Goal: Check status: Check status

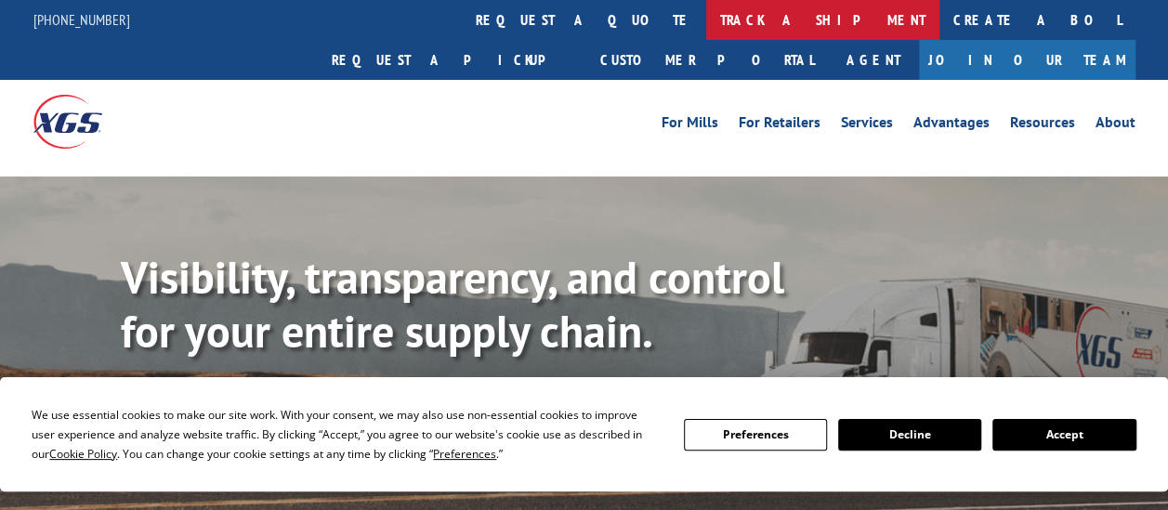
click at [706, 19] on link "track a shipment" at bounding box center [822, 20] width 233 height 40
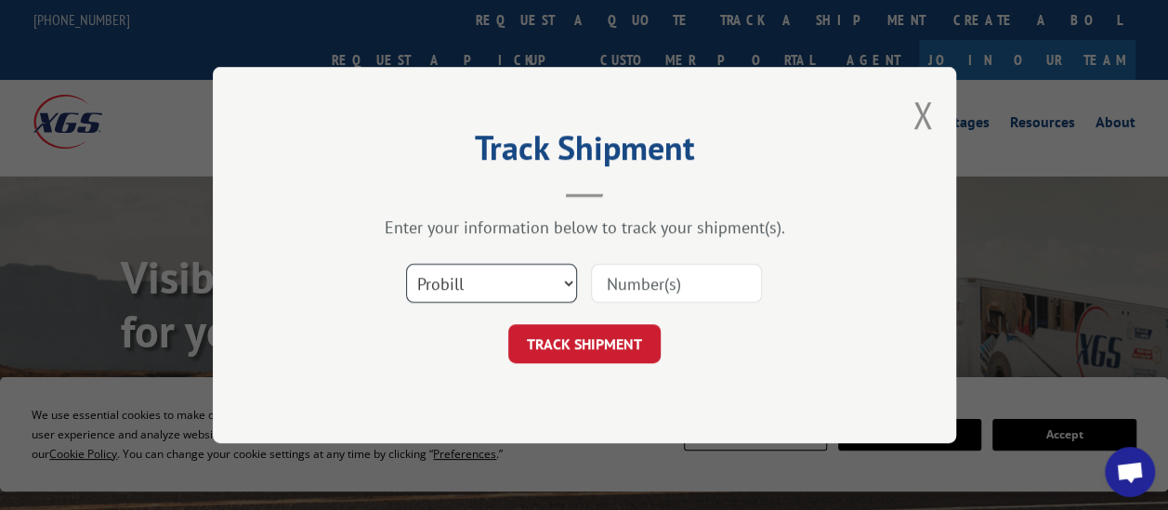
click at [496, 292] on select "Select category... Probill BOL PO" at bounding box center [491, 283] width 171 height 39
click at [656, 282] on input at bounding box center [676, 283] width 171 height 39
paste input "15095447"
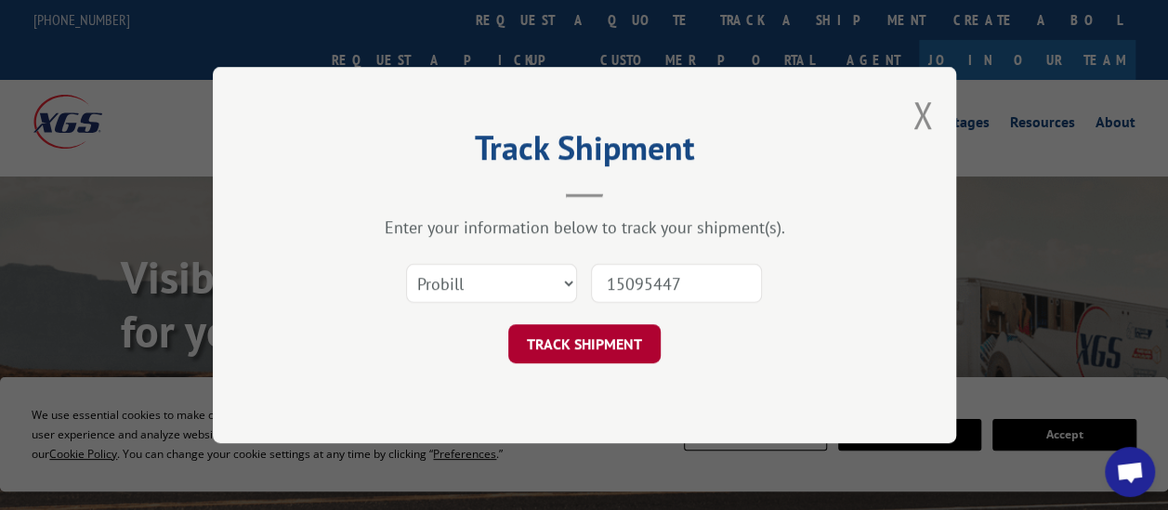
type input "15095447"
click at [624, 352] on button "TRACK SHIPMENT" at bounding box center [584, 343] width 152 height 39
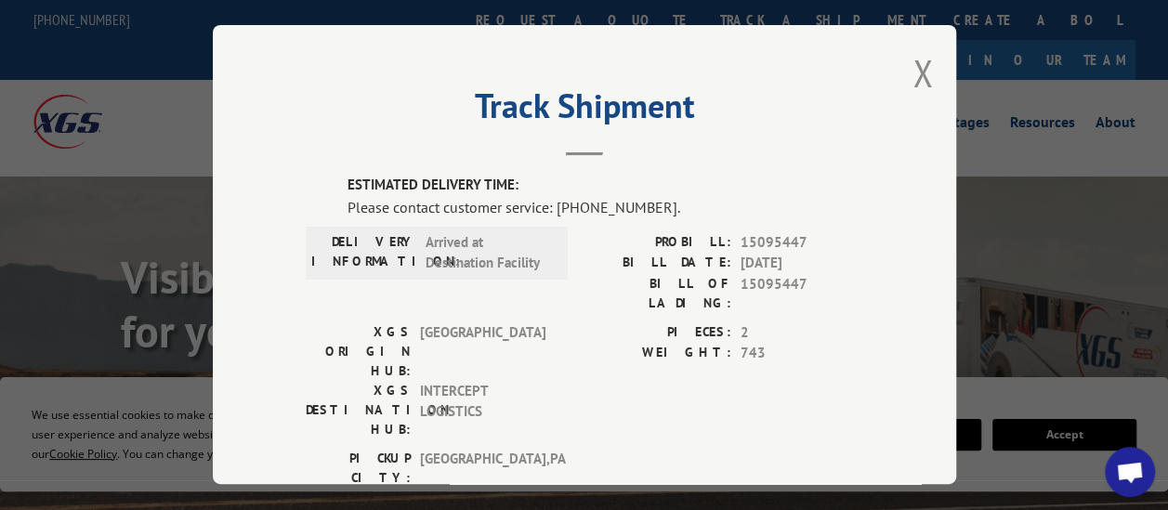
scroll to position [279, 0]
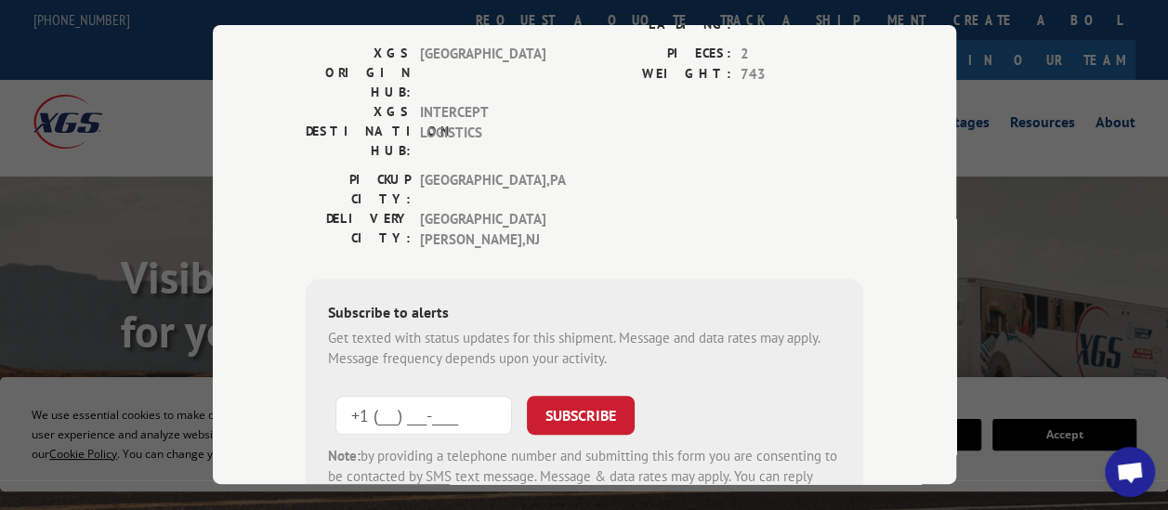
click at [452, 396] on input "+1 (___) ___-____" at bounding box center [423, 415] width 177 height 39
type input "[PHONE_NUMBER]"
click at [527, 396] on button "SUBSCRIBE" at bounding box center [581, 415] width 108 height 39
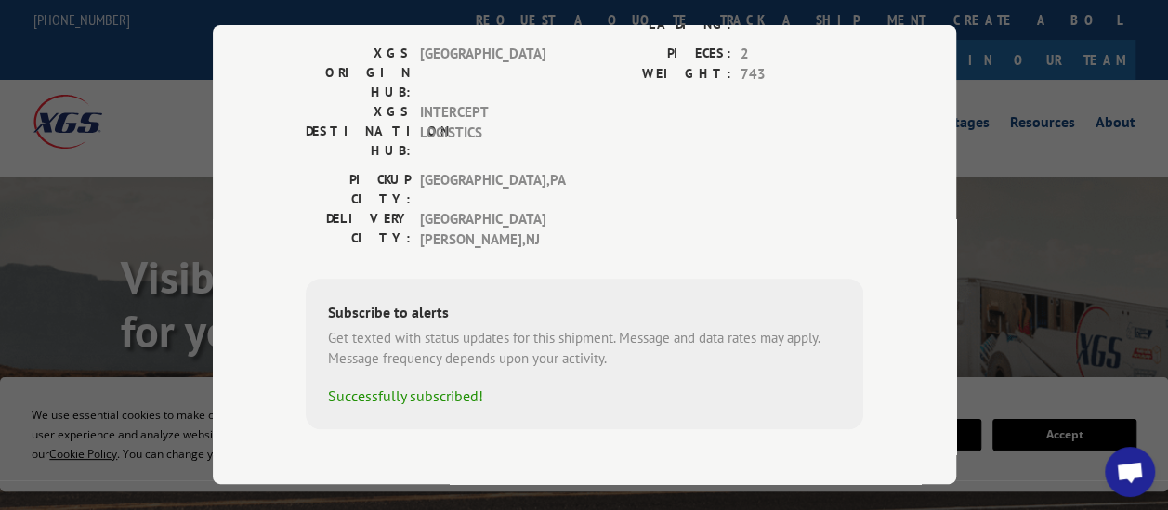
scroll to position [250, 0]
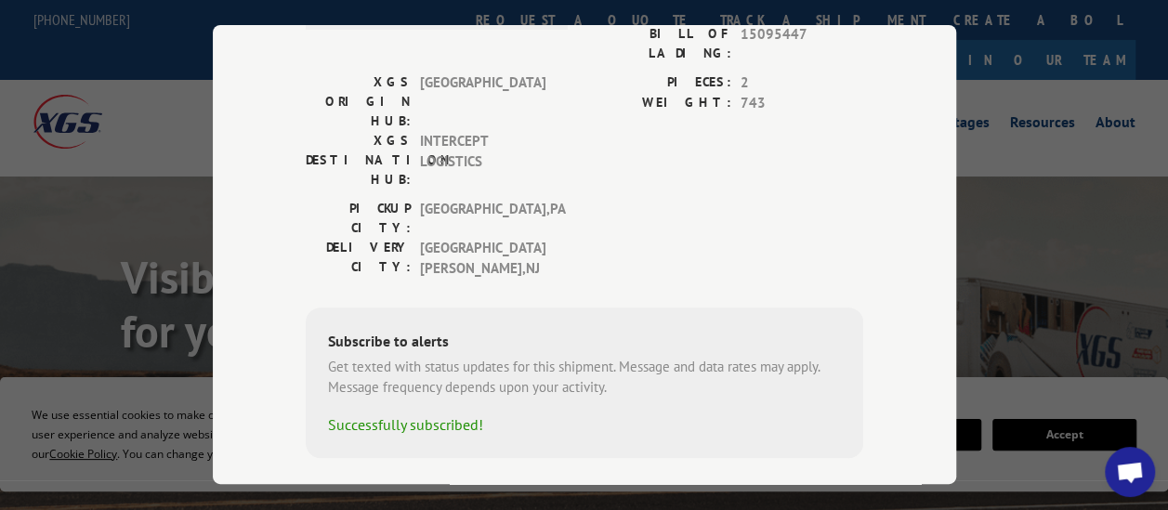
click at [1140, 467] on span "Open chat" at bounding box center [1130, 474] width 30 height 24
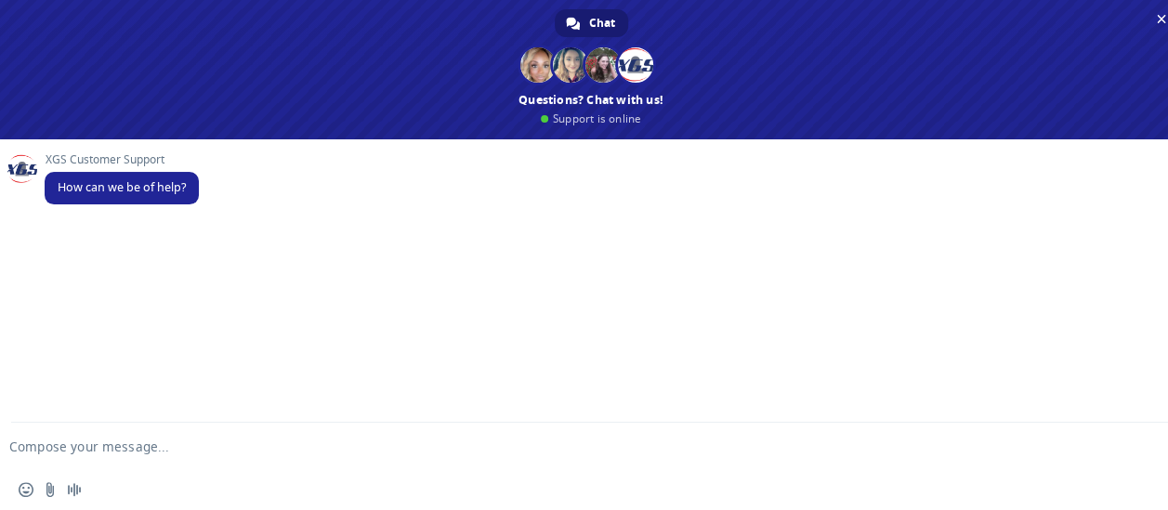
click at [1134, 470] on div "Insert an emoji Send a file Audio message" at bounding box center [591, 489] width 1182 height 41
click at [247, 442] on textarea "Compose your message..." at bounding box center [561, 447] width 1104 height 17
paste textarea "15095447"
type textarea "Hello need status on this probill 15095447"
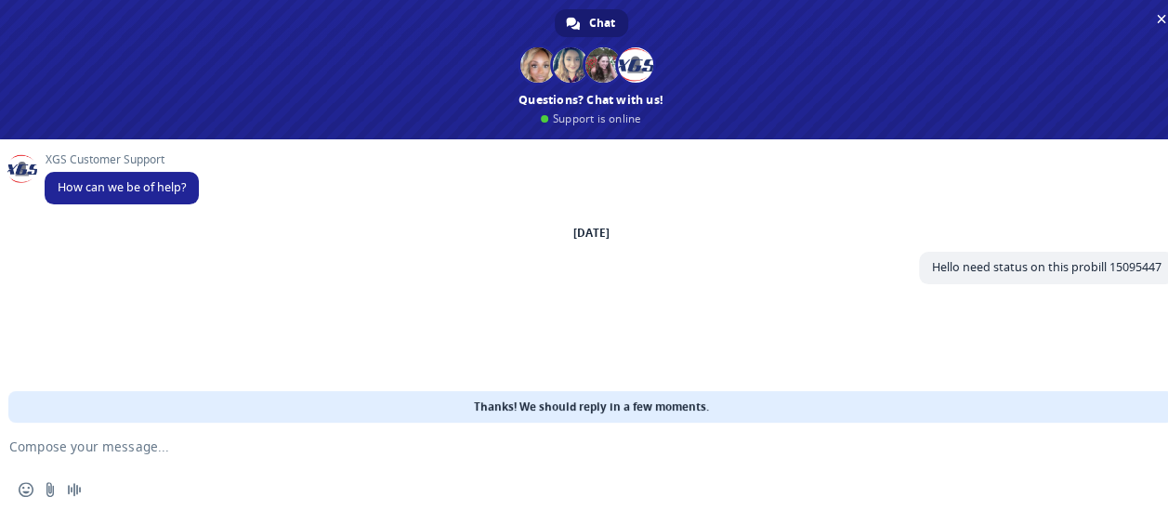
click at [664, 375] on div "XGS Customer Support How can we be of help? [DATE] Hello need status on this pr…" at bounding box center [591, 280] width 1182 height 283
click at [853, 348] on div "XGS Customer Support How can we be of help? [DATE] Hello need status on this pr…" at bounding box center [591, 280] width 1182 height 283
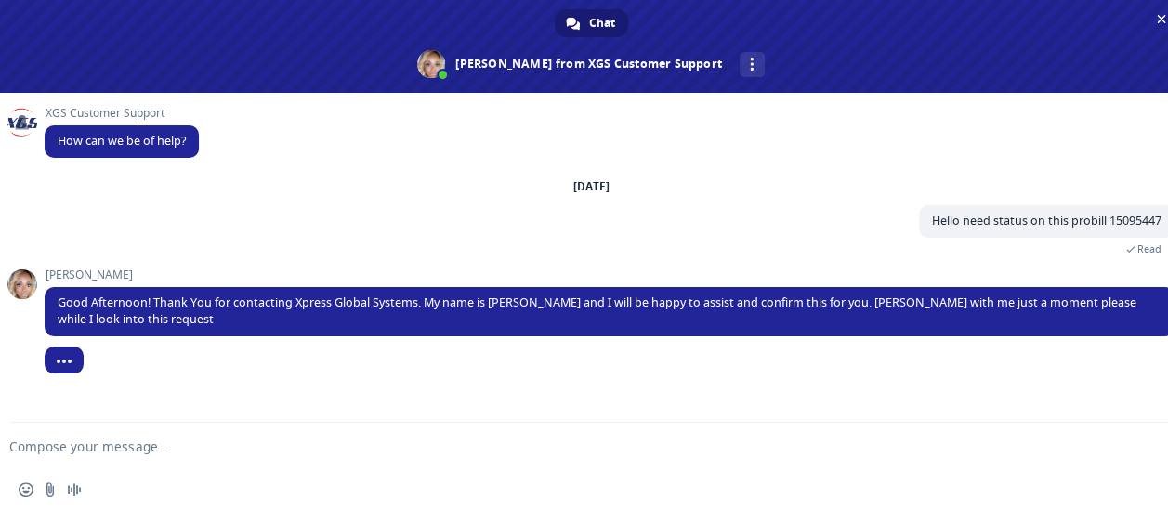
click at [489, 420] on div "XGS Customer Support How can we be of help? [DATE] Hello need status on this pr…" at bounding box center [591, 258] width 1182 height 330
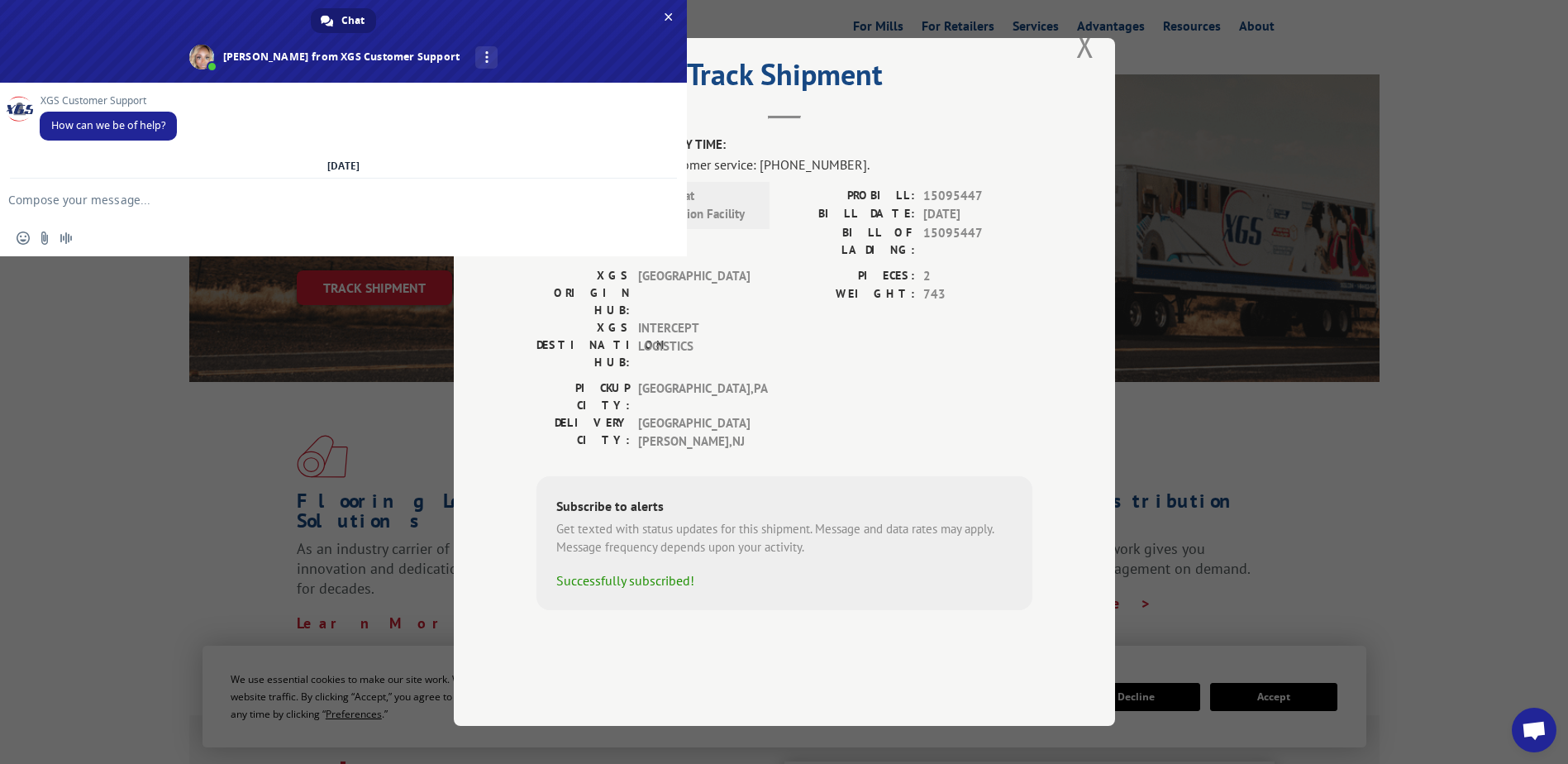
scroll to position [0, 0]
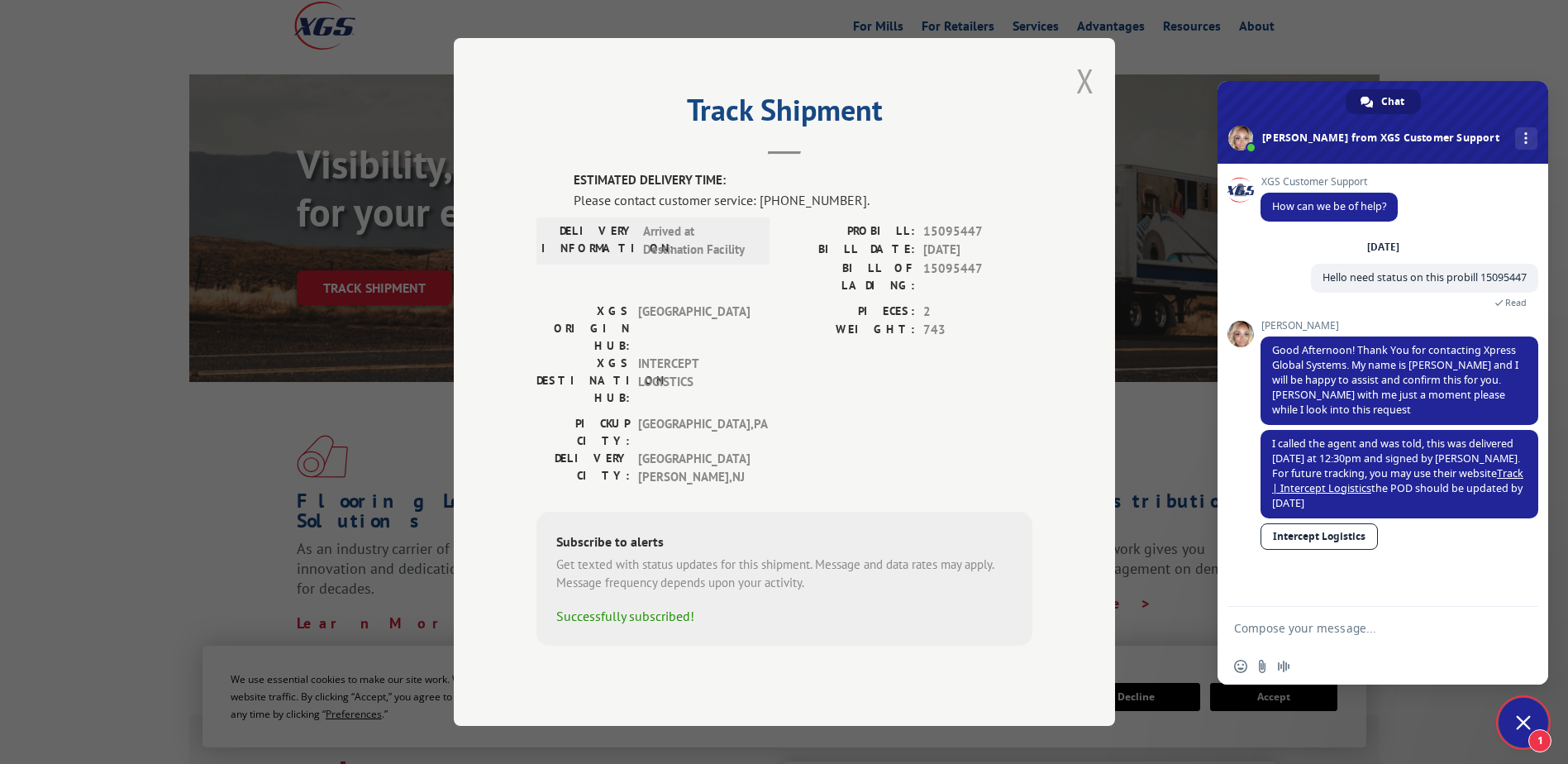
click at [1038, 100] on button "Close modal" at bounding box center [1085, 80] width 18 height 44
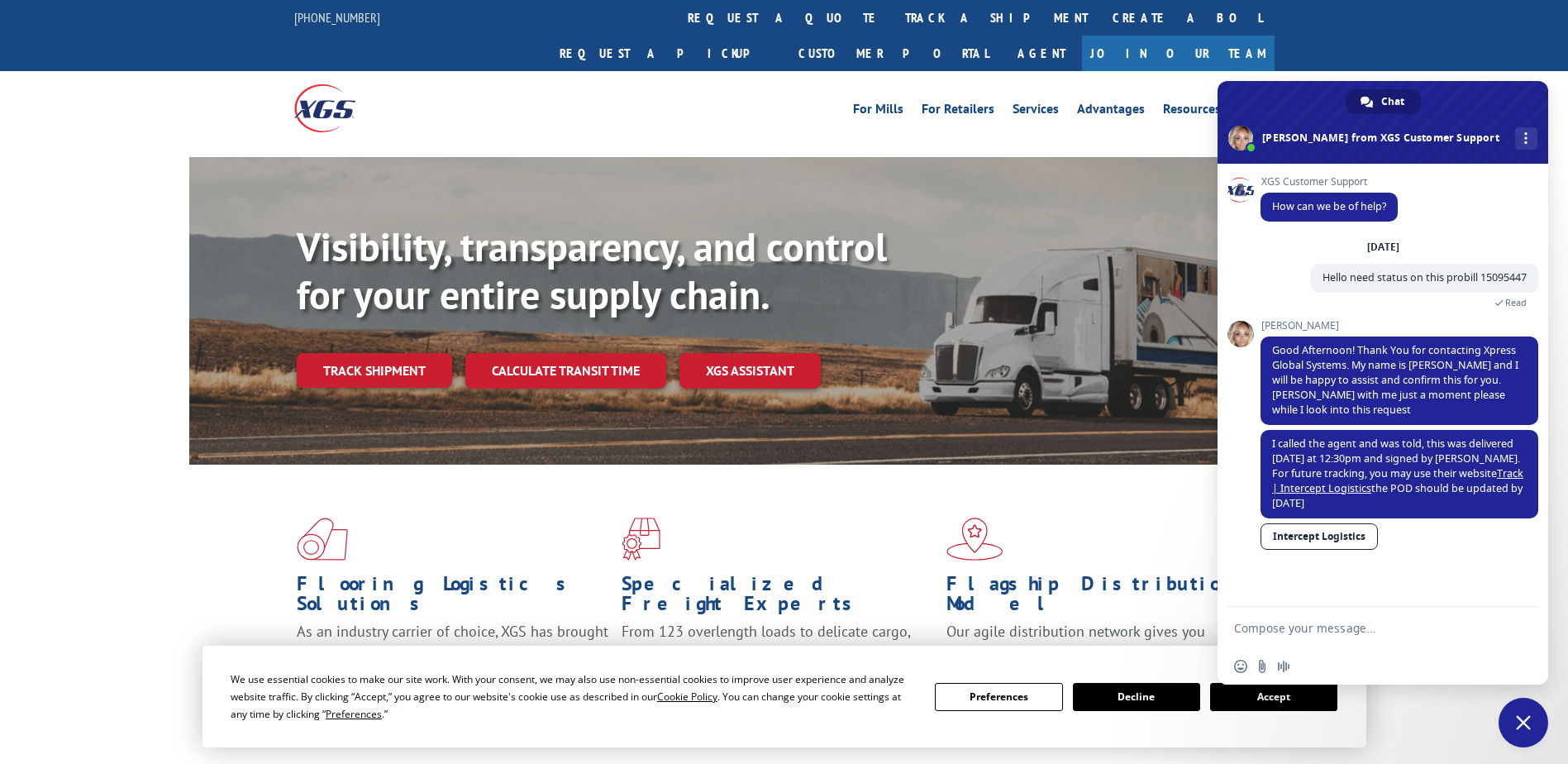
scroll to position [248, 0]
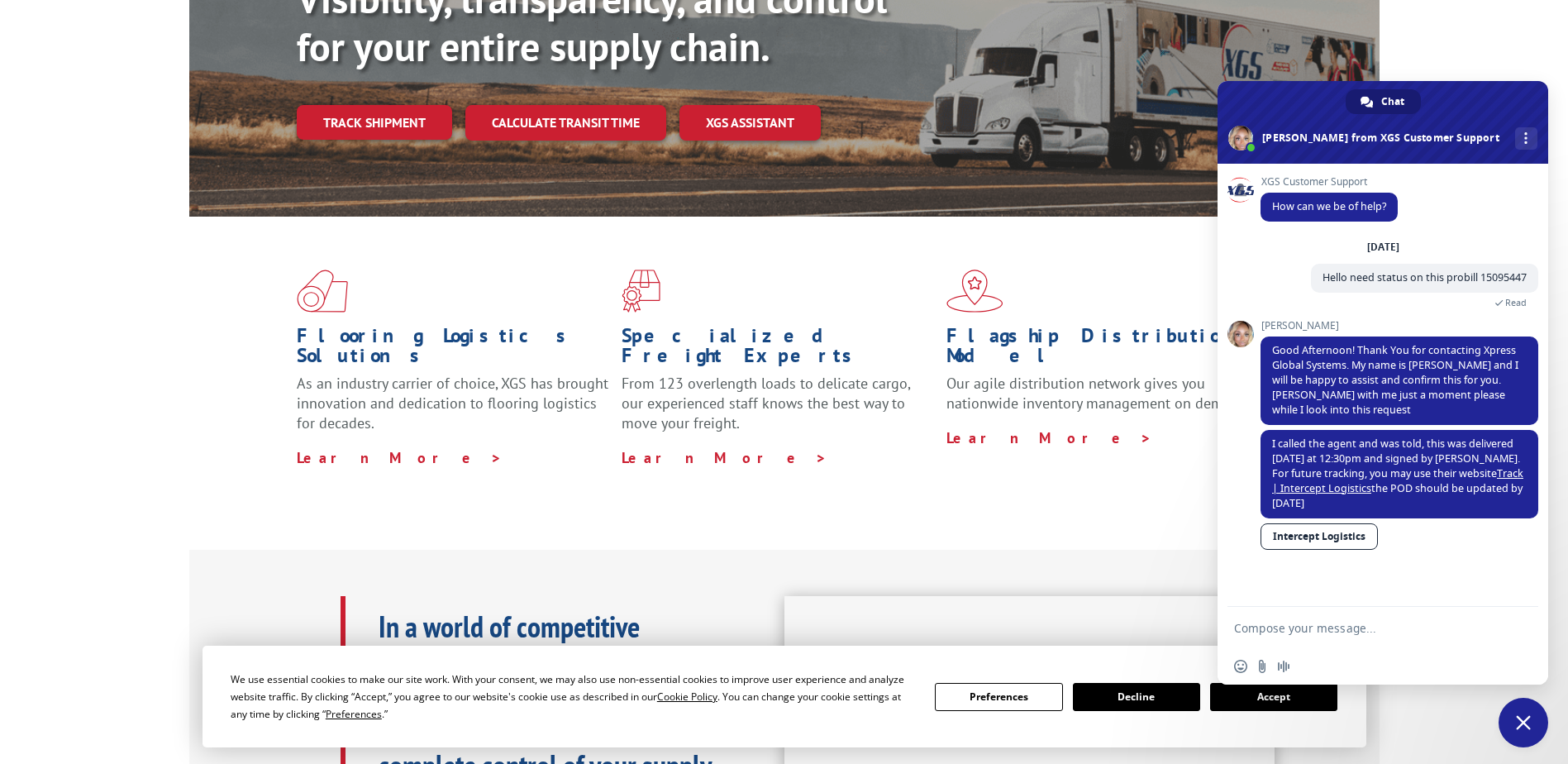
click at [283, 453] on div "Flooring Logistics Solutions As an industry carrier of choice, XGS has brought …" at bounding box center [784, 382] width 1568 height 333
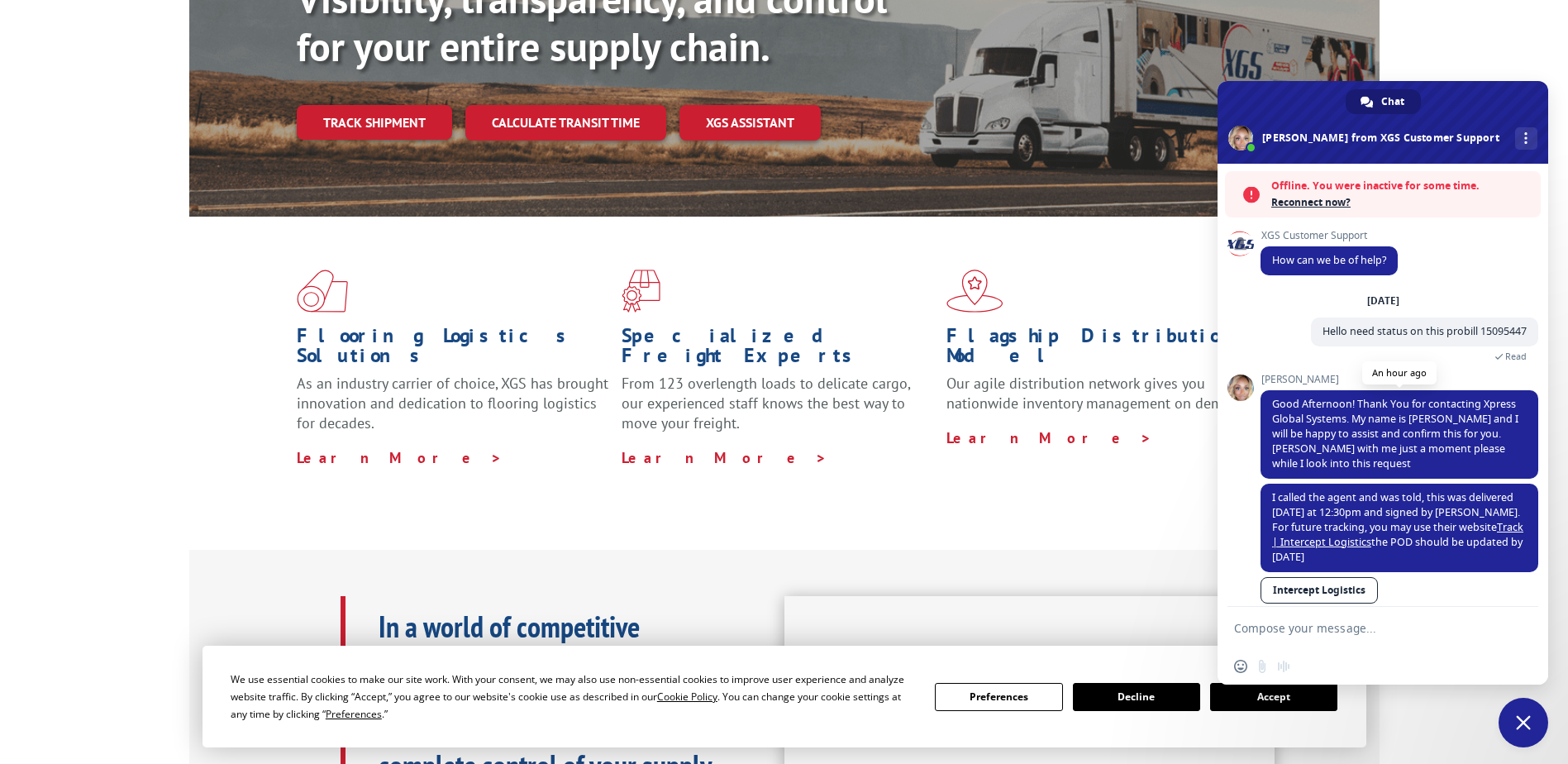
scroll to position [19, 0]
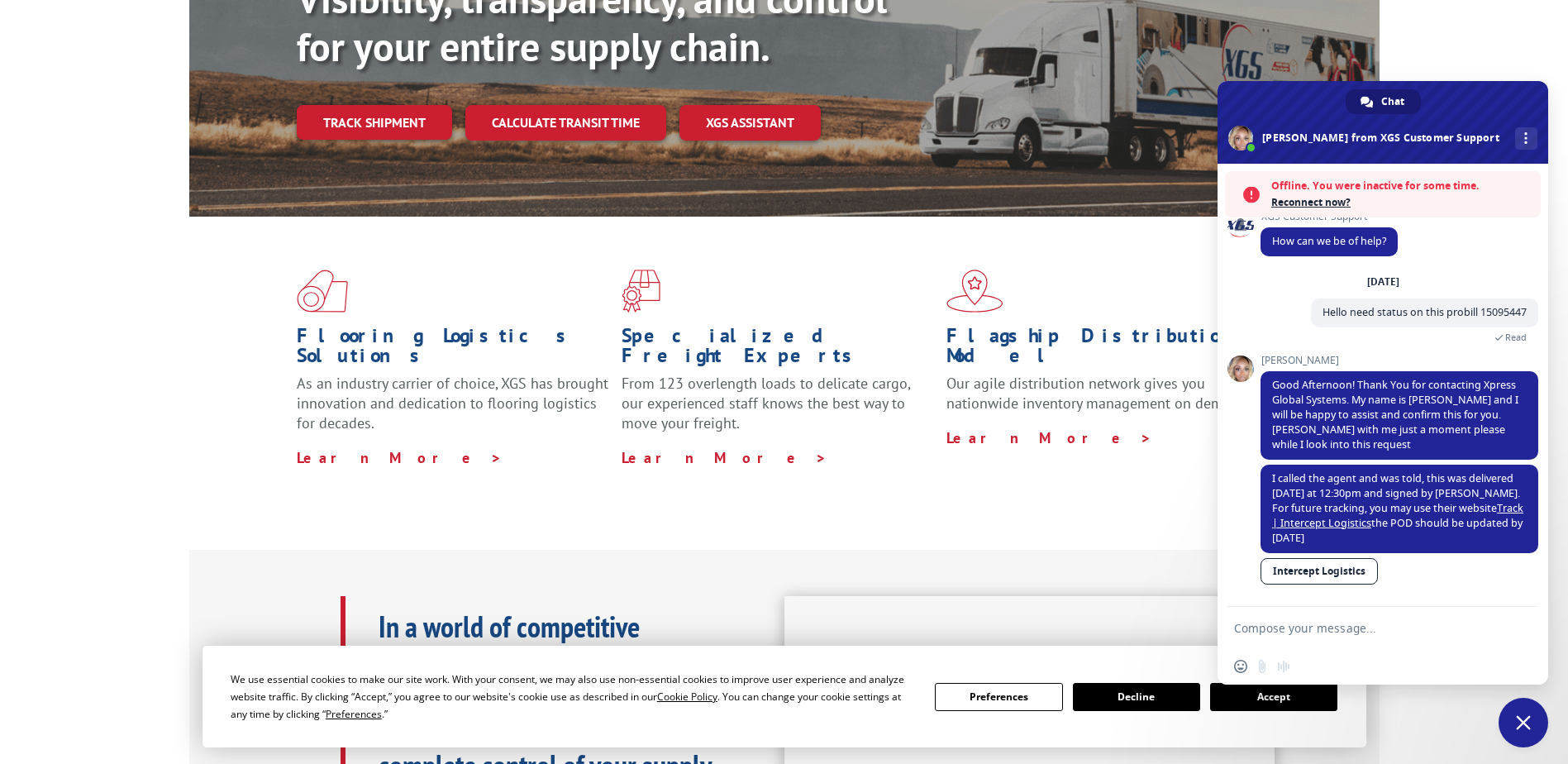
click at [1038, 46] on div "Visibility, transparency, and control for your entire supply chain. Track shipm…" at bounding box center [784, 79] width 1568 height 340
